Goal: Information Seeking & Learning: Check status

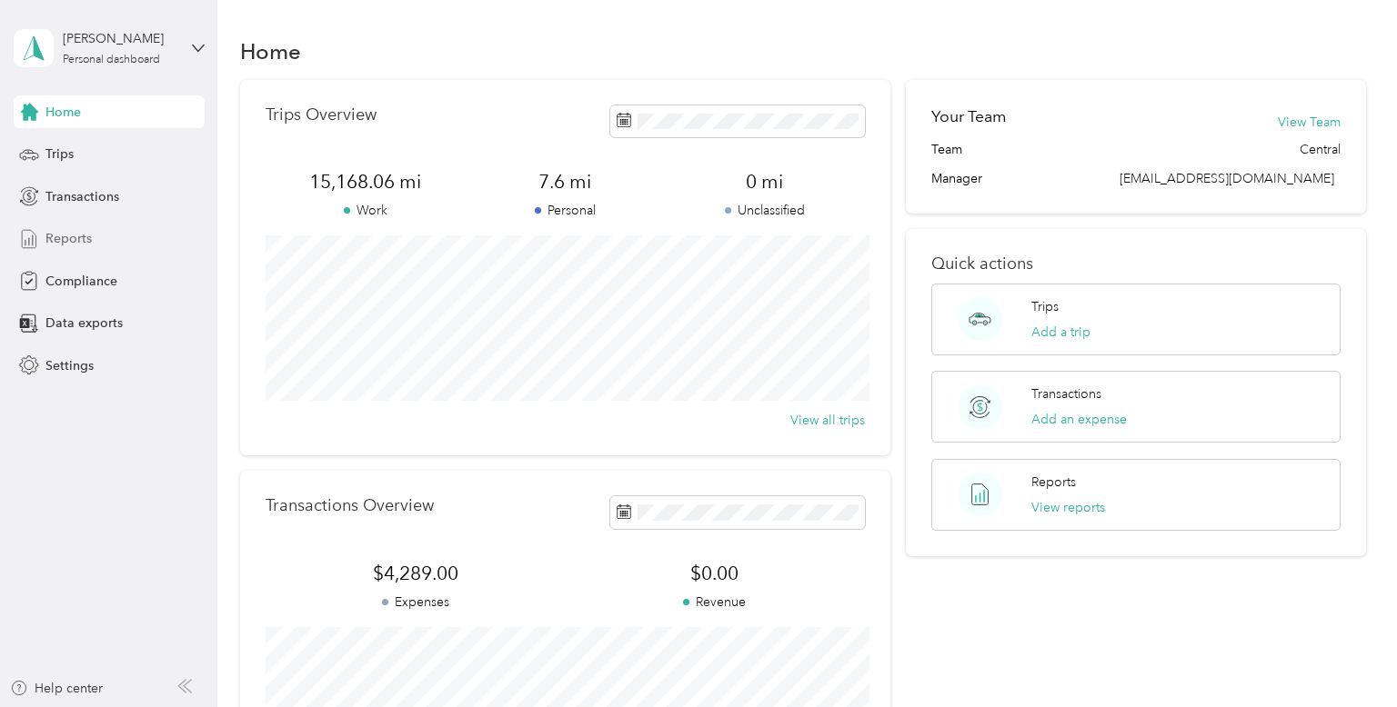
click at [68, 238] on span "Reports" at bounding box center [68, 238] width 46 height 19
